Goal: Task Accomplishment & Management: Manage account settings

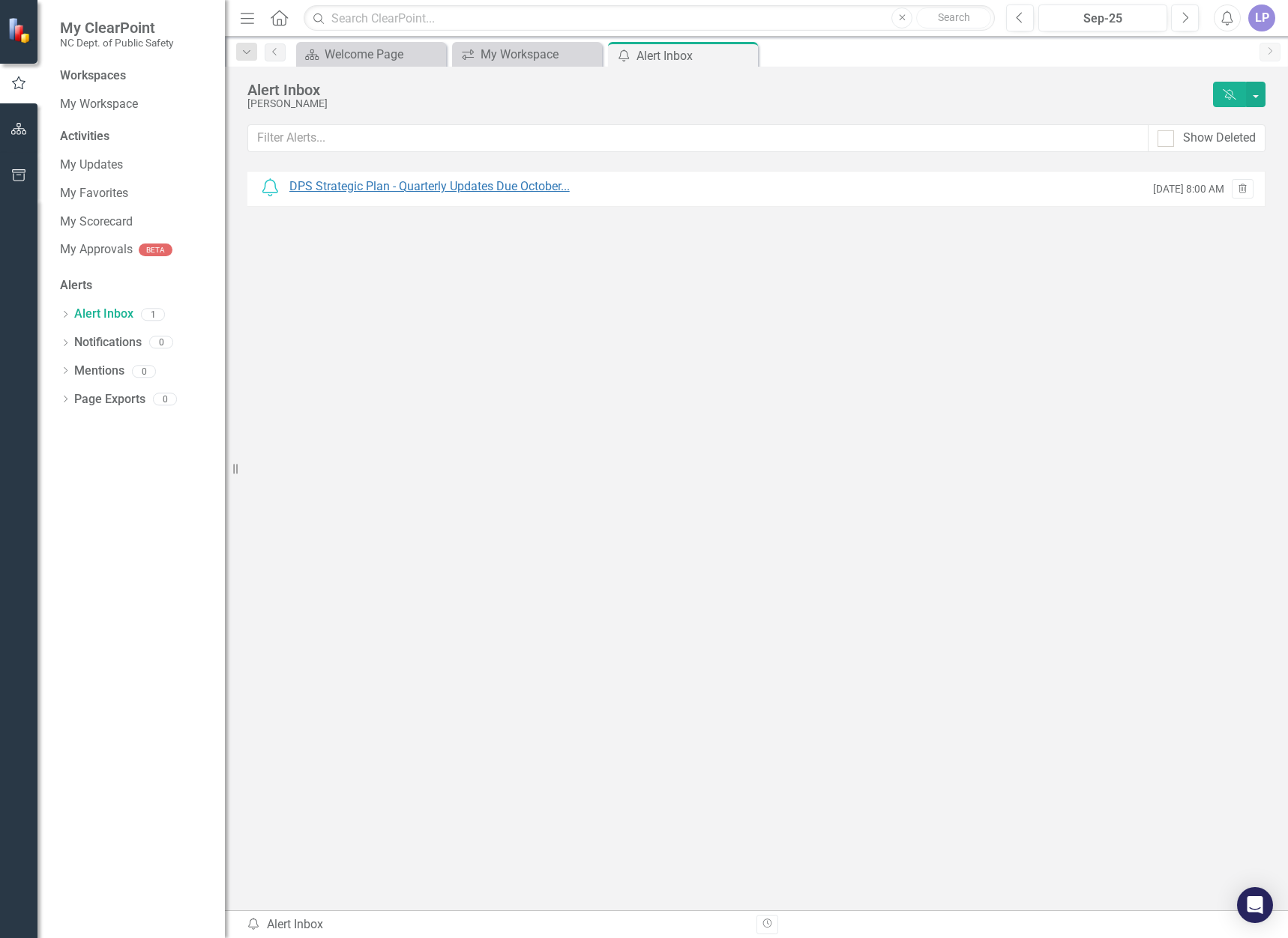
click at [390, 186] on div "DPS Strategic Plan - Quarterly Updates Due October..." at bounding box center [430, 187] width 281 height 18
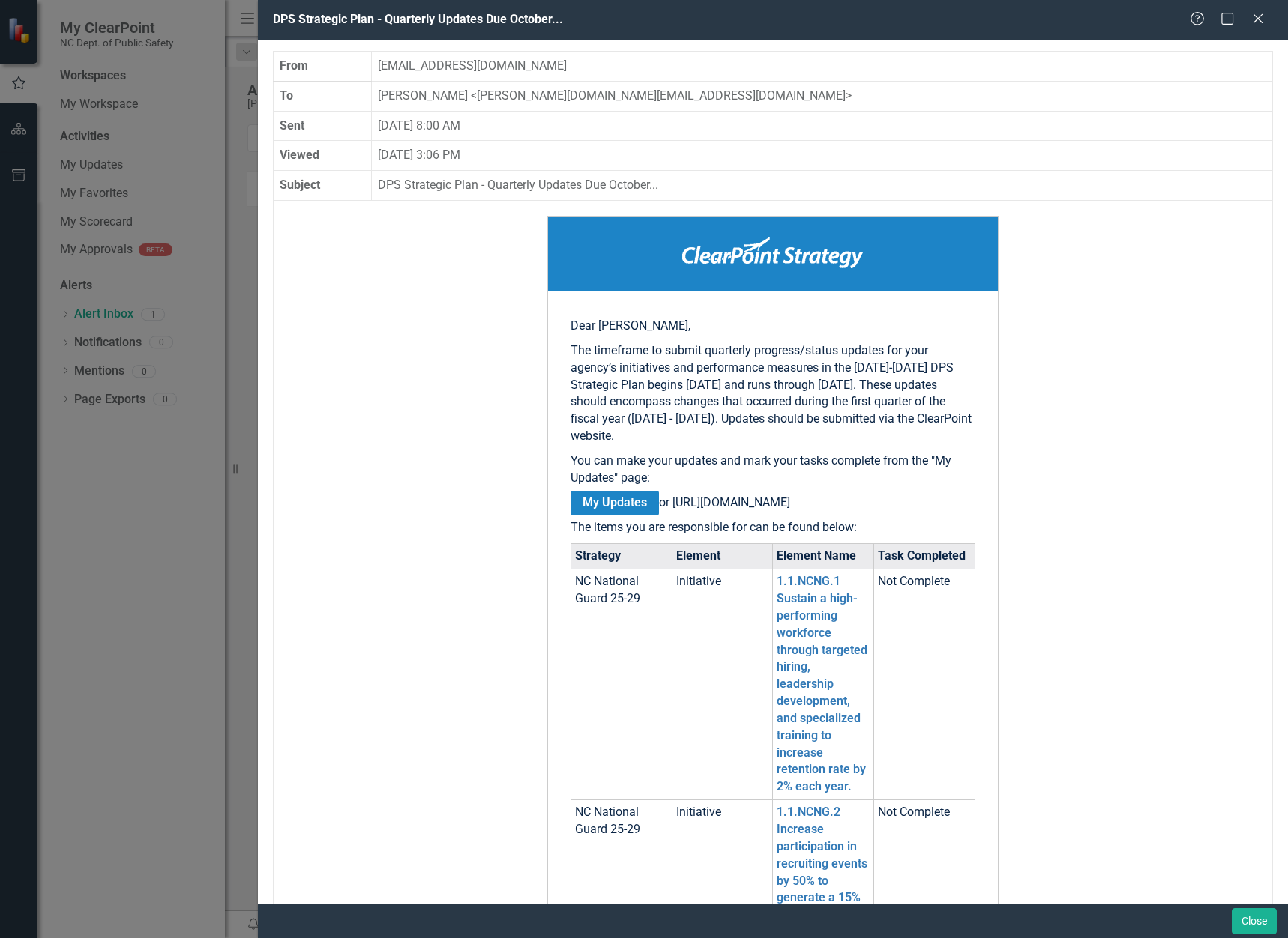
drag, startPoint x: 1251, startPoint y: 23, endPoint x: 1208, endPoint y: 29, distance: 43.4
click at [1253, 22] on icon "Close" at bounding box center [1258, 18] width 15 height 12
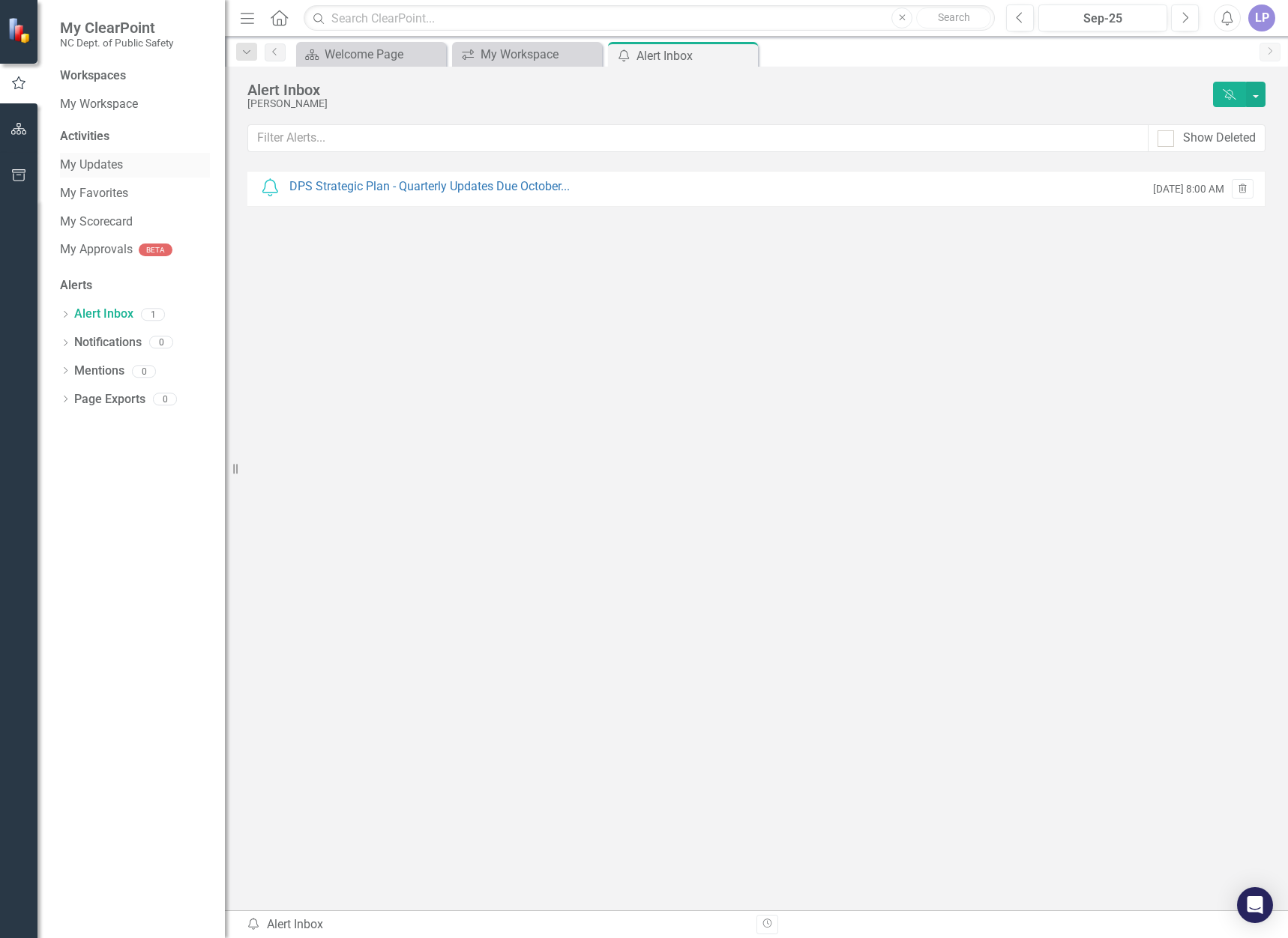
click at [94, 162] on link "My Updates" at bounding box center [135, 166] width 150 height 18
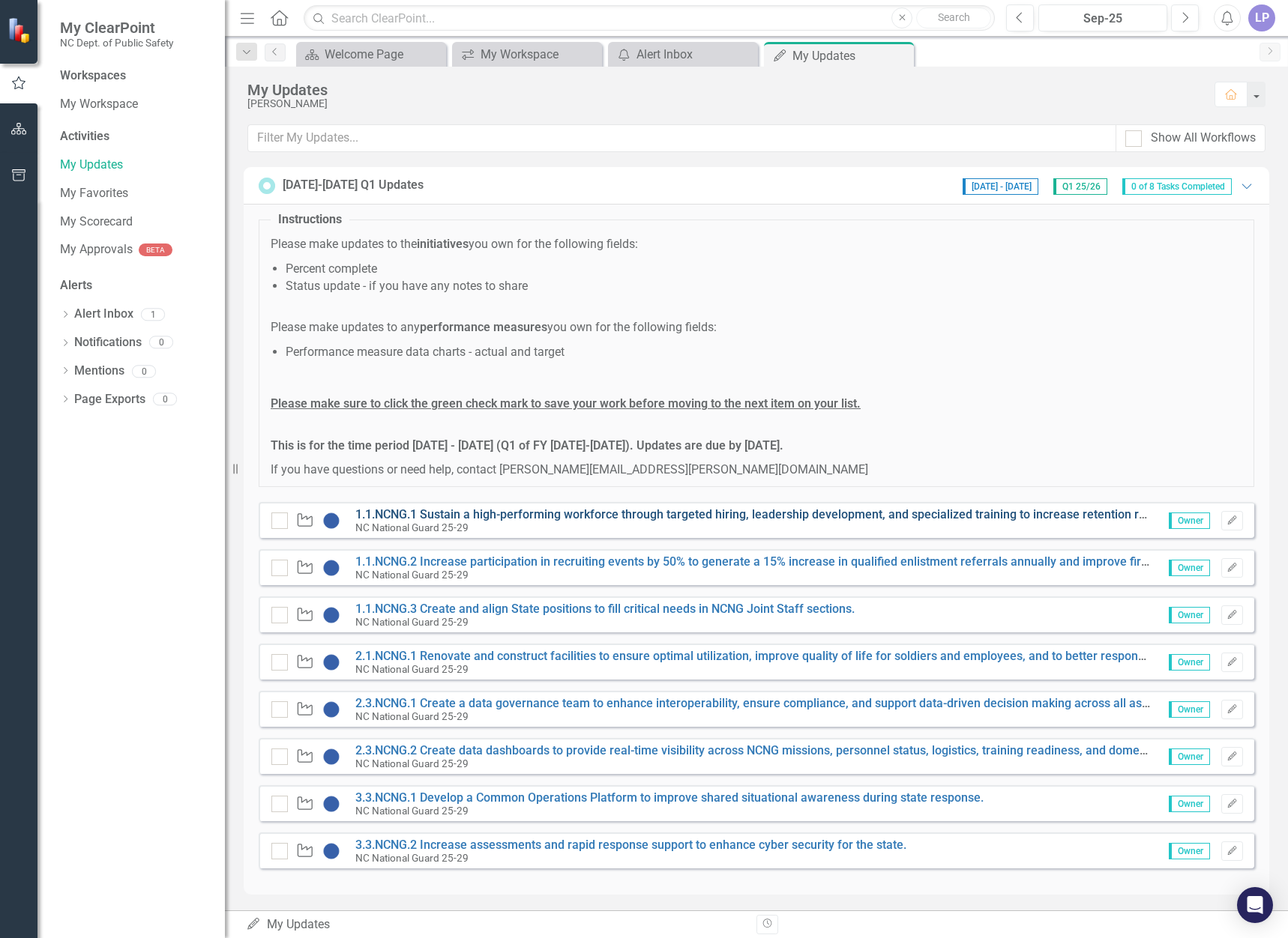
click at [414, 509] on link "1.1.NCNG.1 Sustain a high-performing workforce through targeted hiring, leaders…" at bounding box center [802, 515] width 893 height 14
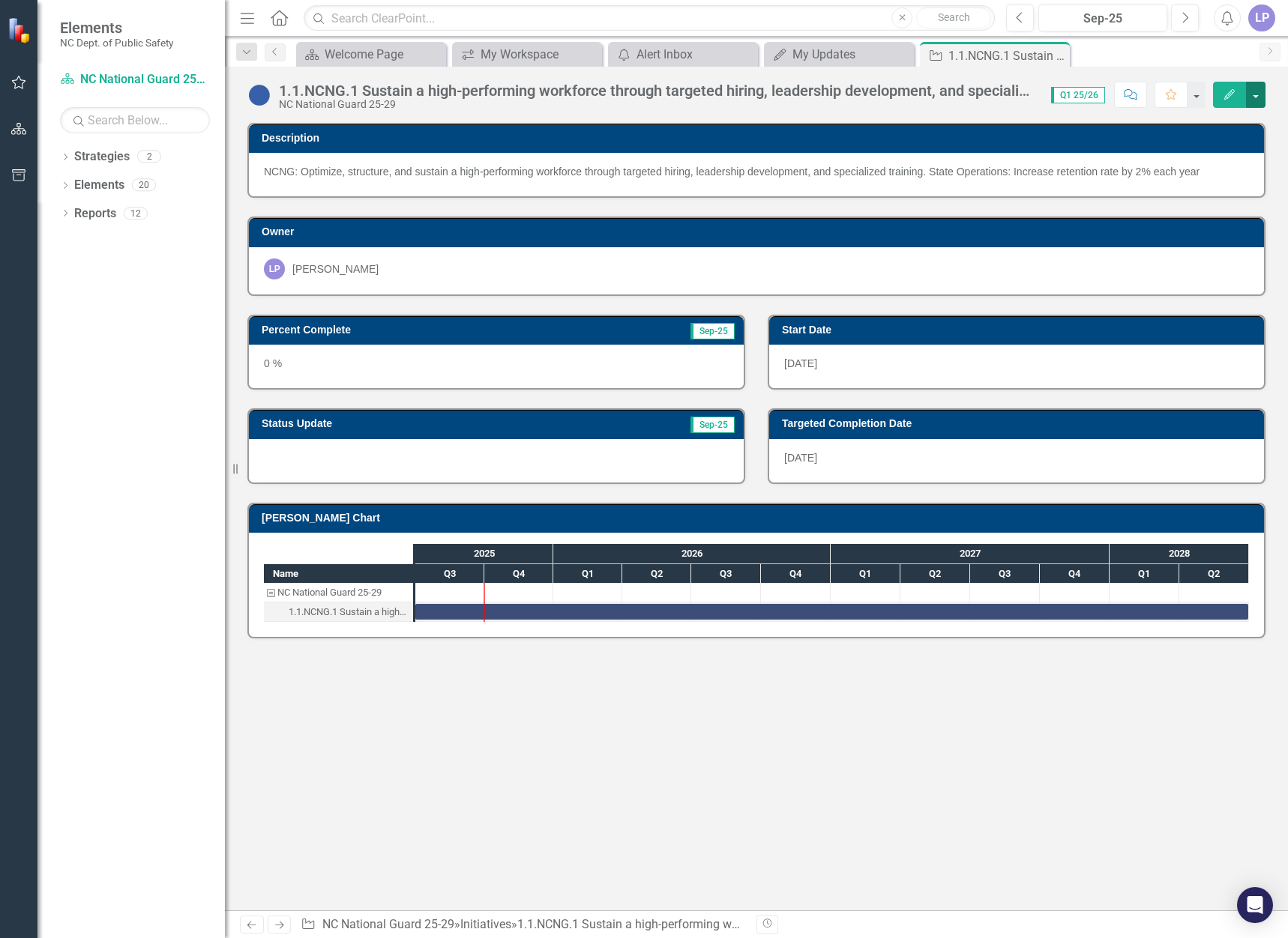
click at [1254, 97] on button "button" at bounding box center [1255, 95] width 19 height 26
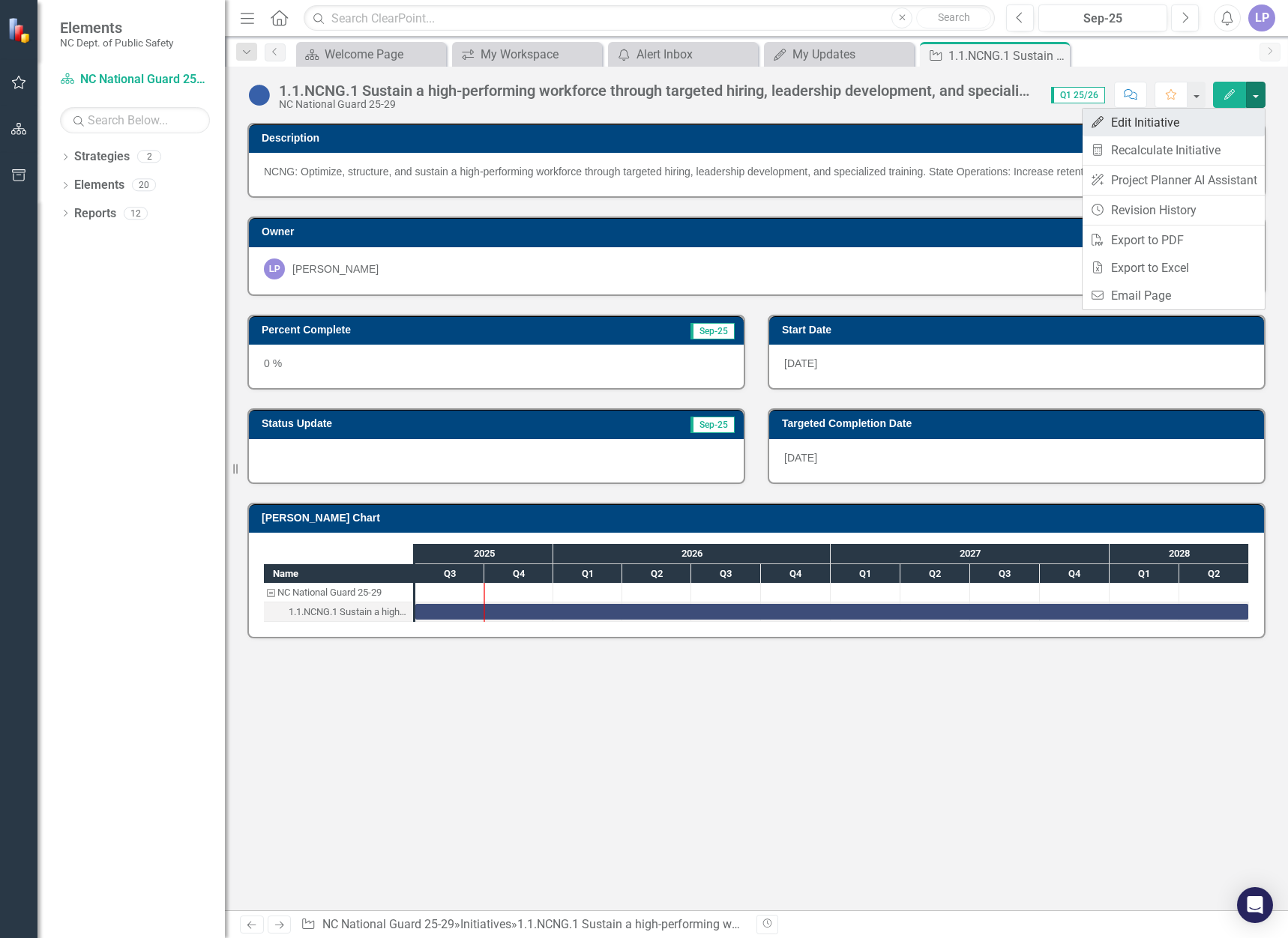
click at [1120, 121] on link "Edit Edit Initiative" at bounding box center [1173, 122] width 183 height 28
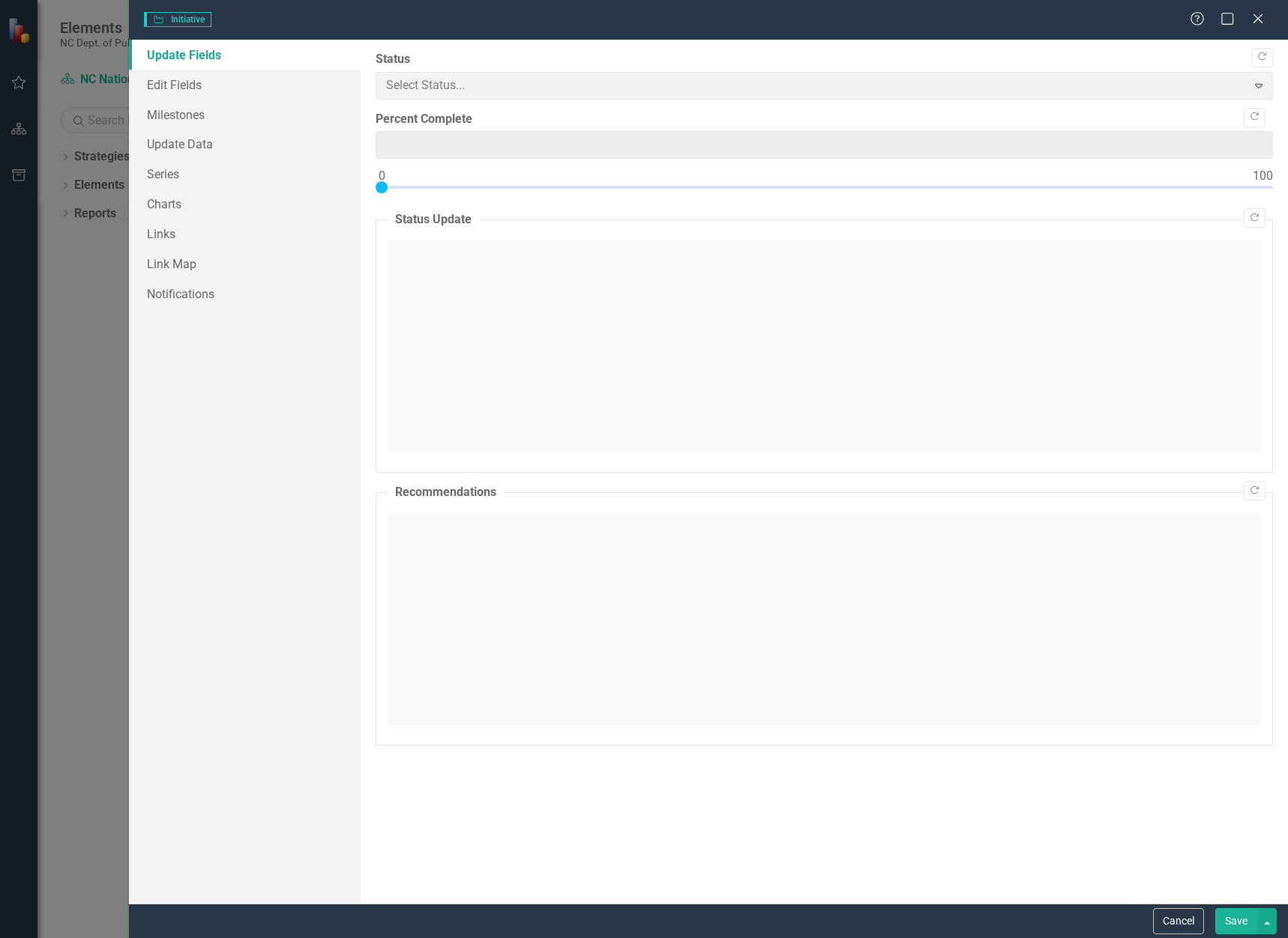
type input "0"
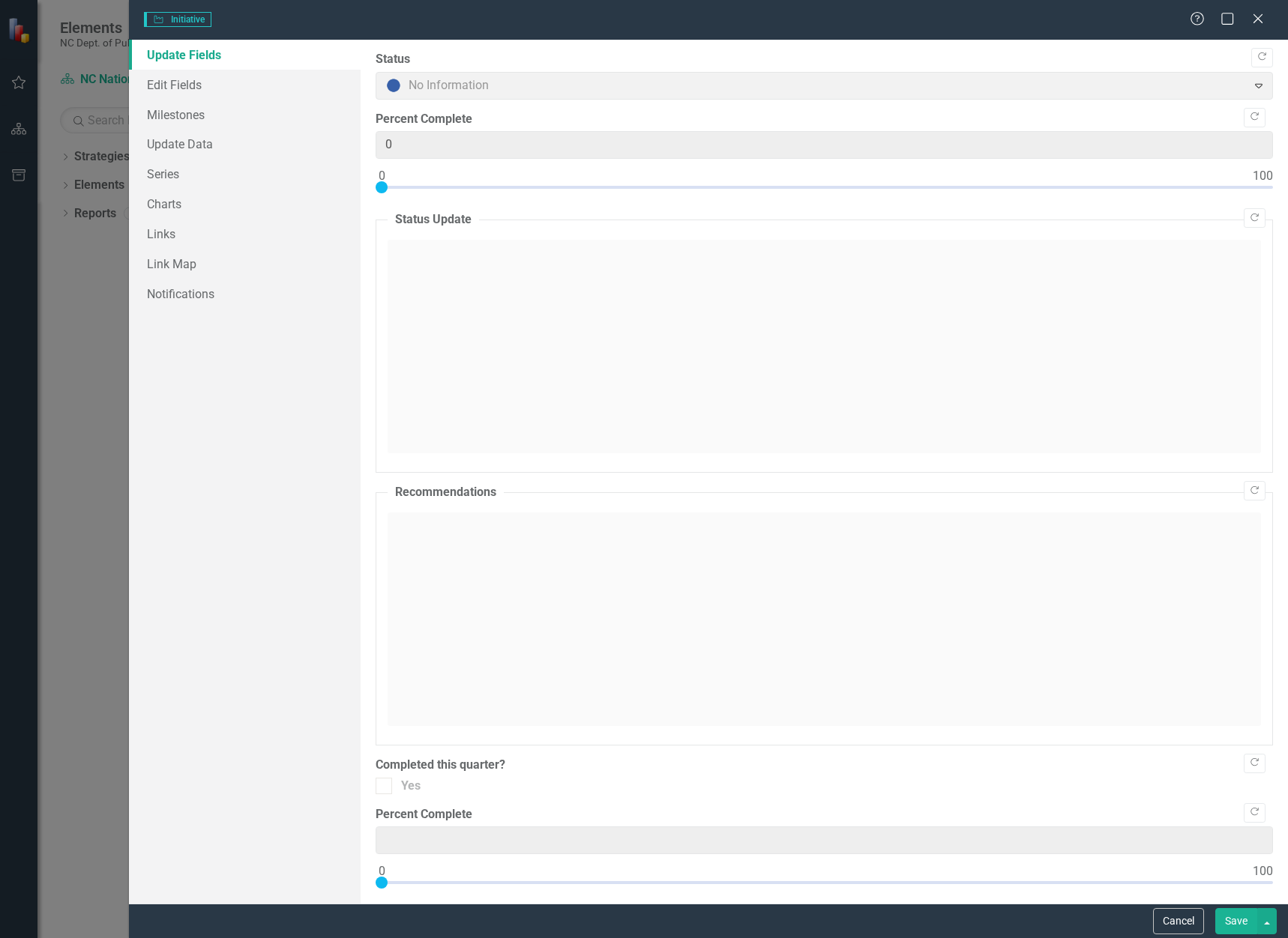
type input "0"
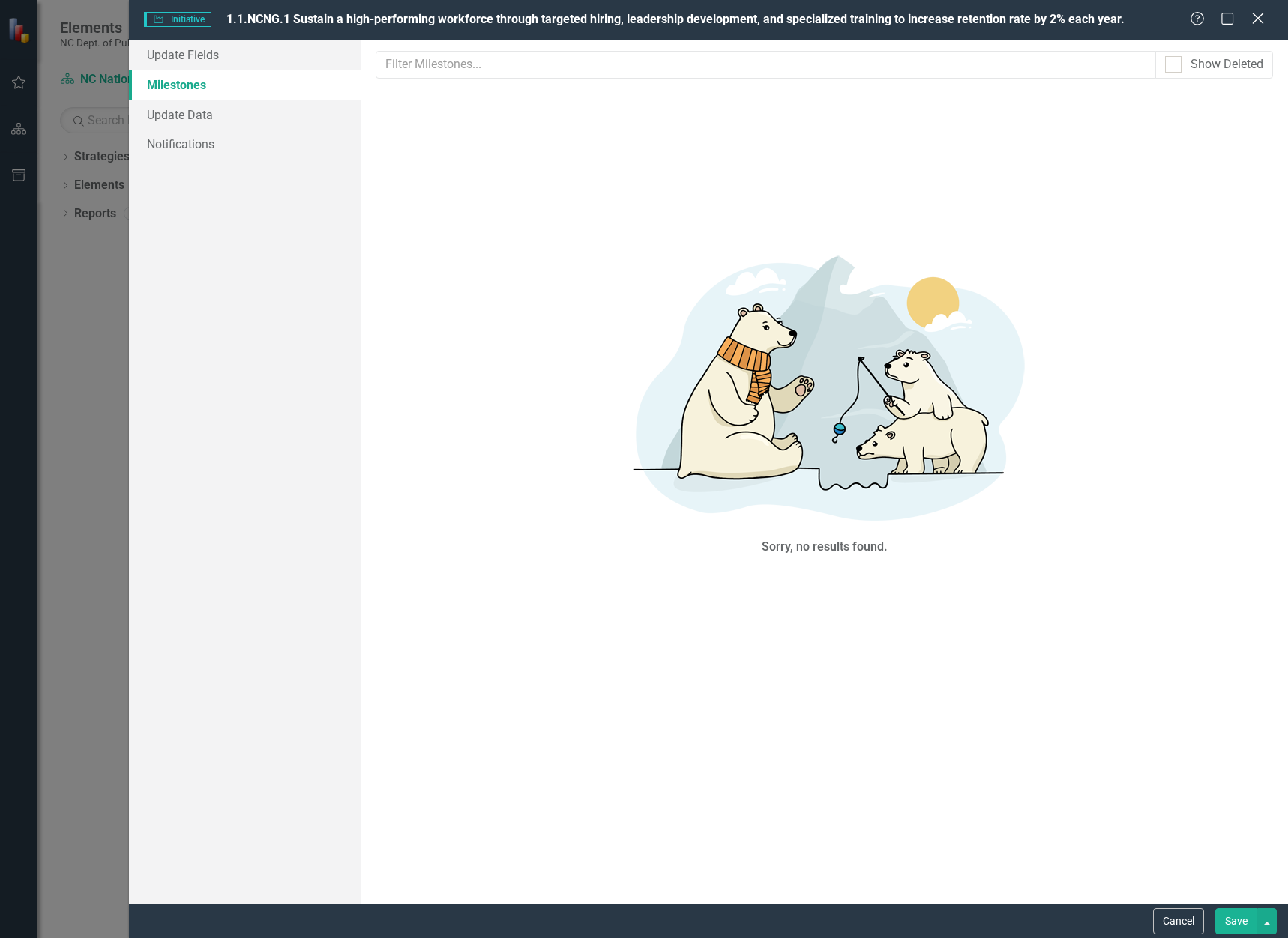
click at [1255, 20] on icon at bounding box center [1258, 18] width 11 height 11
